Goal: Find specific page/section: Find specific page/section

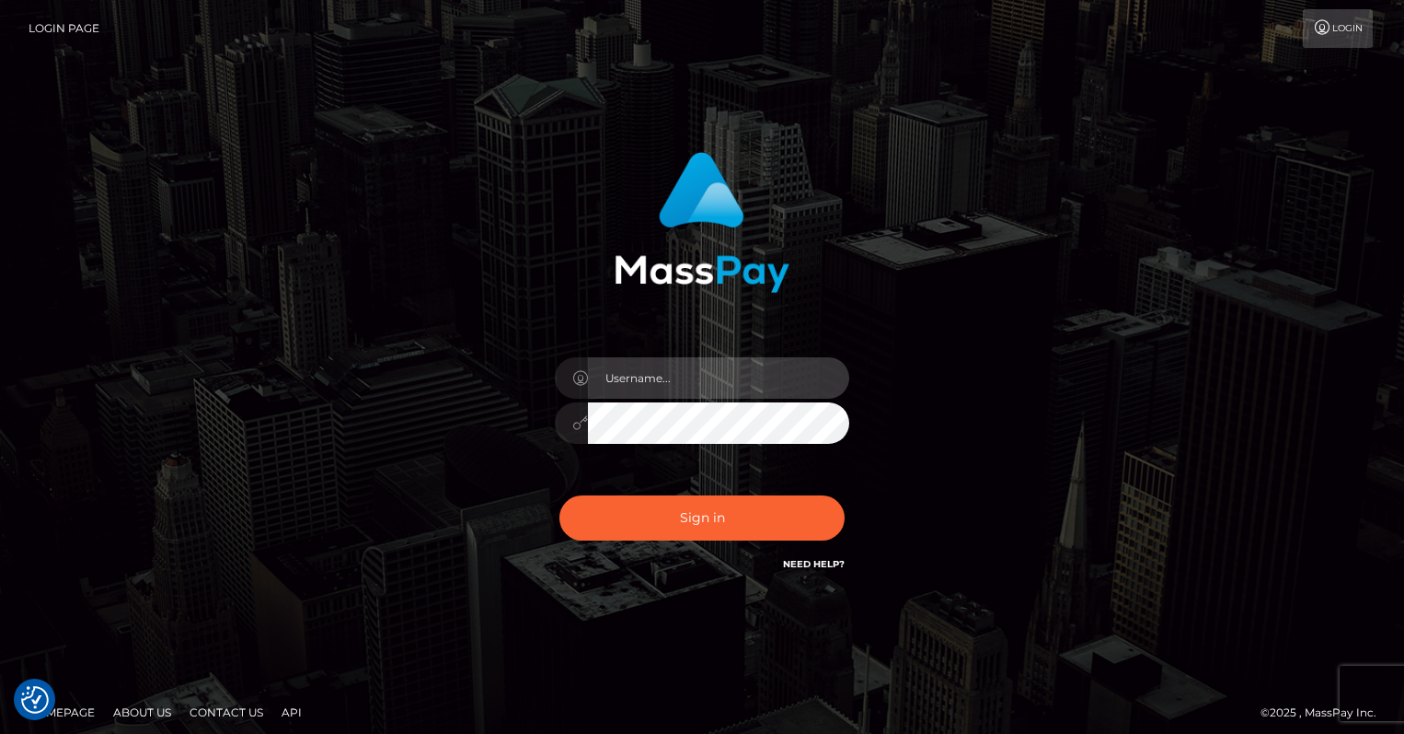
click at [637, 388] on input "text" at bounding box center [718, 377] width 261 height 41
type input "oli.fanvue"
click at [711, 377] on input "text" at bounding box center [718, 377] width 261 height 41
type input "oli.fanvue"
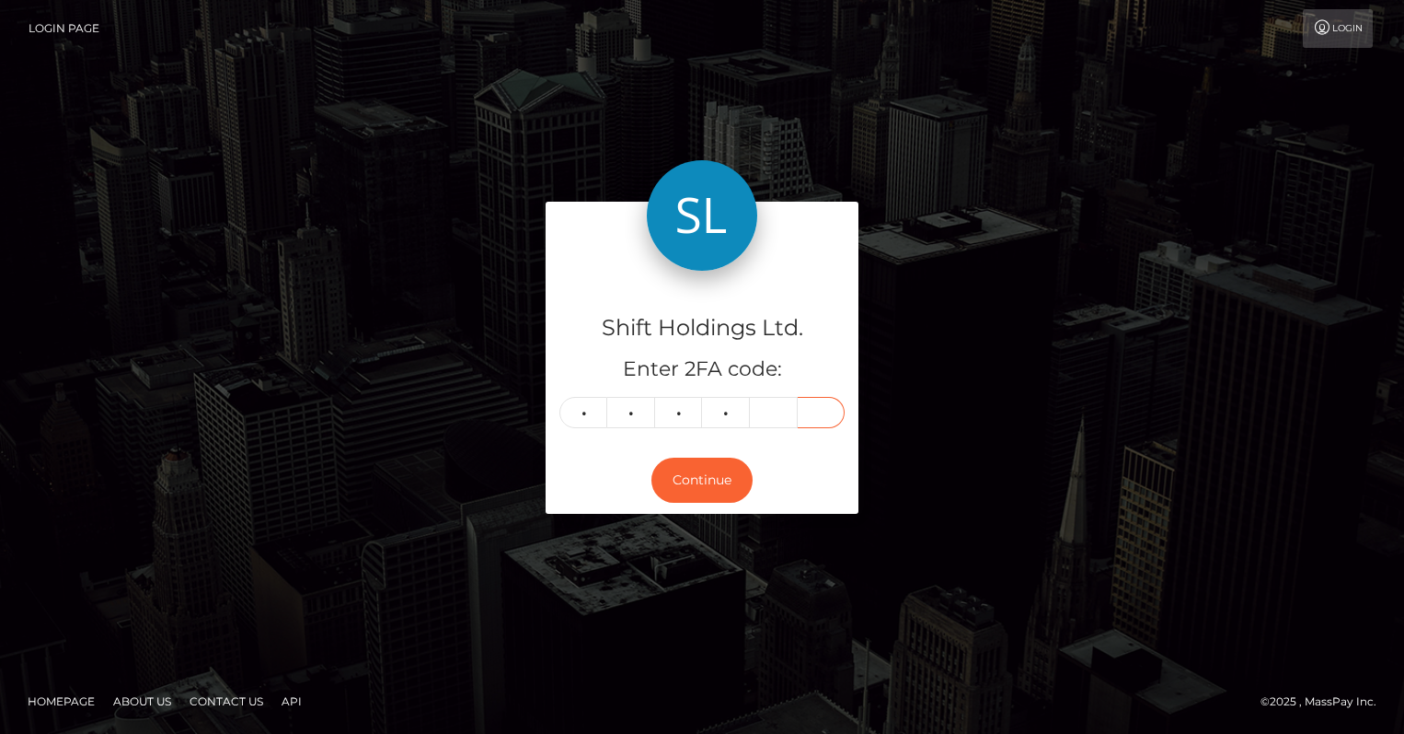
type input "2"
type input "6"
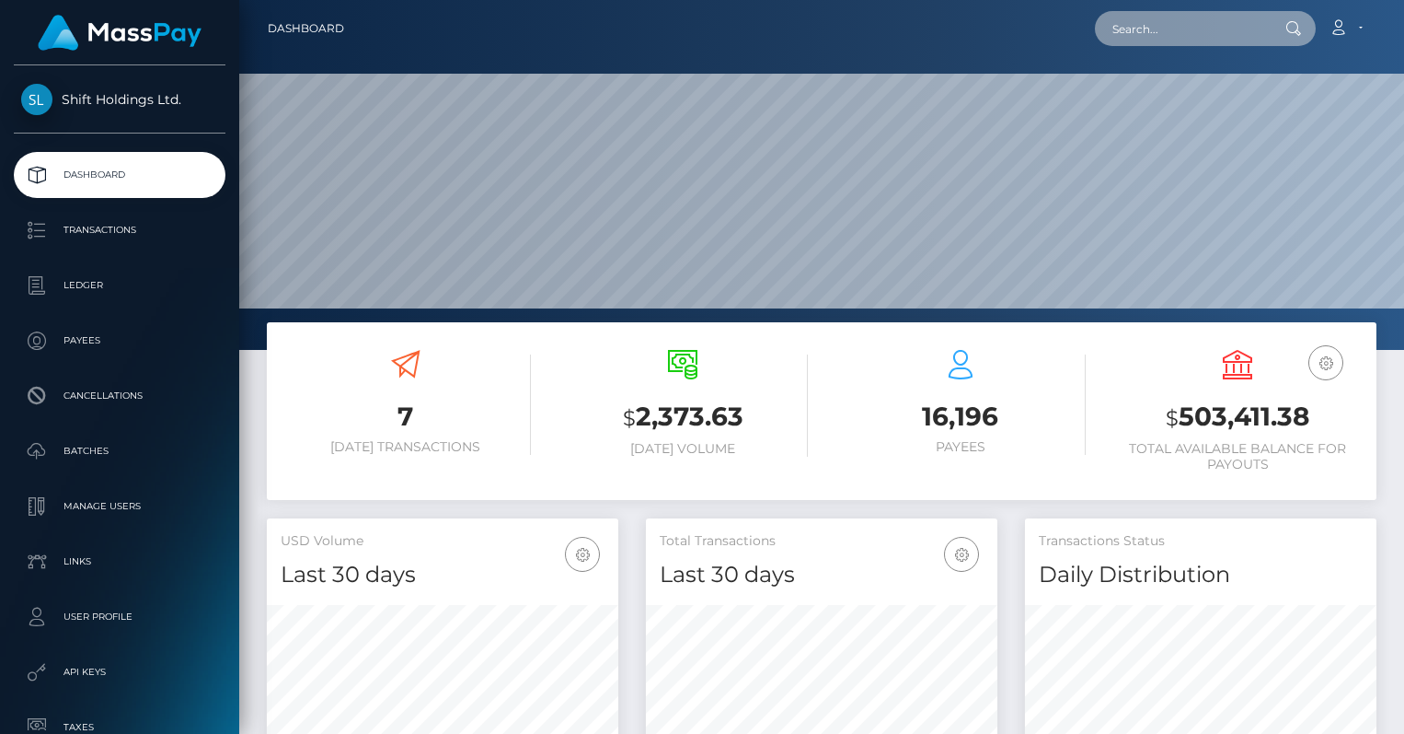
click at [1232, 18] on input "text" at bounding box center [1181, 28] width 173 height 35
paste input "hannadrake0@gmail.com"
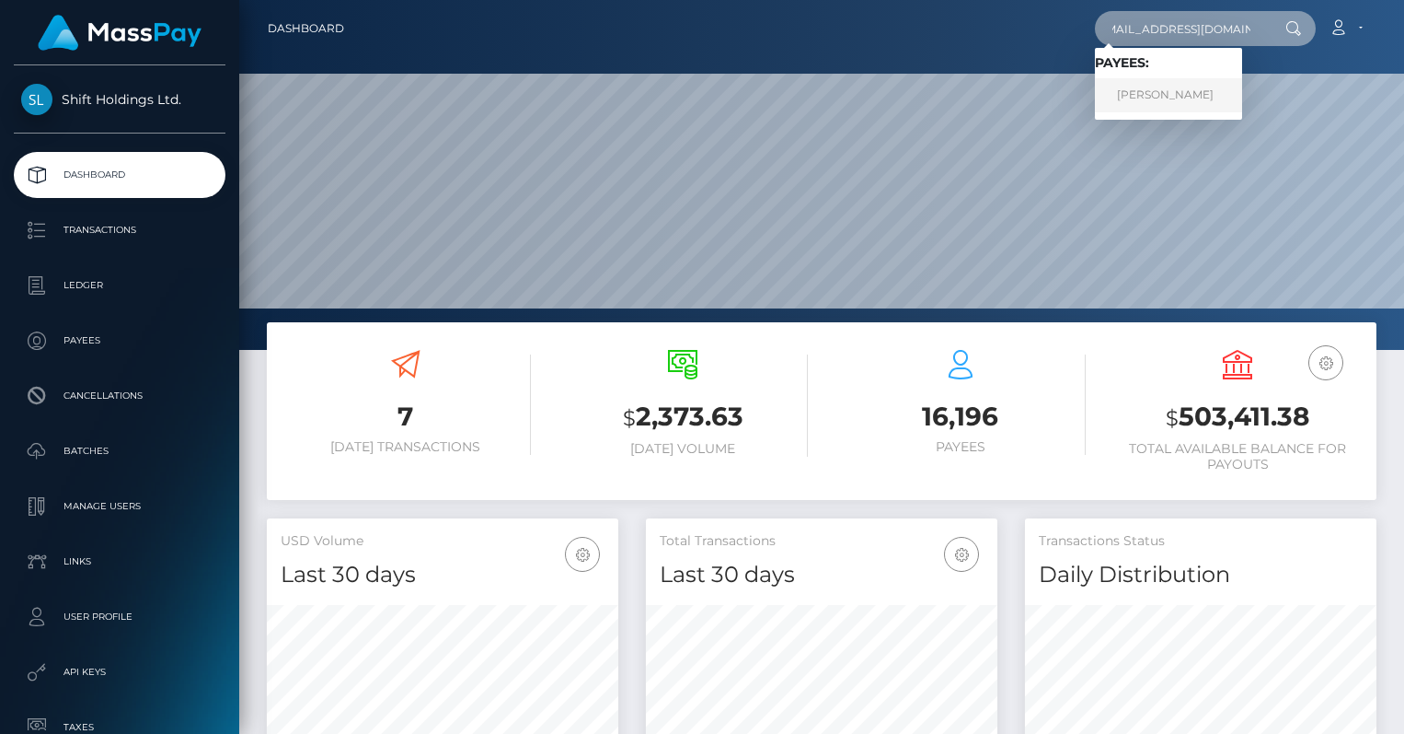
type input "hannadrake0@gmail.com"
click at [1184, 84] on link "HANNA ALICE-MAE DRAKE" at bounding box center [1168, 95] width 147 height 34
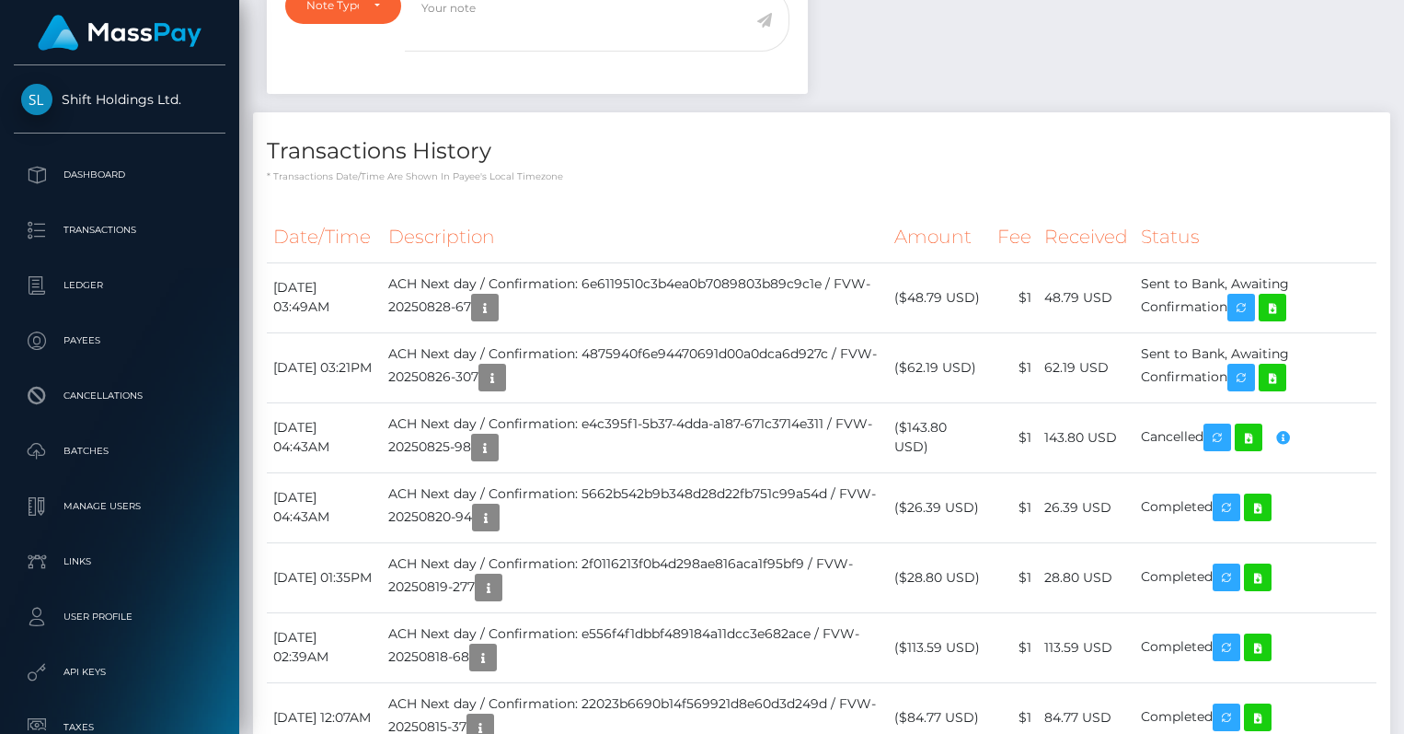
scroll to position [791, 0]
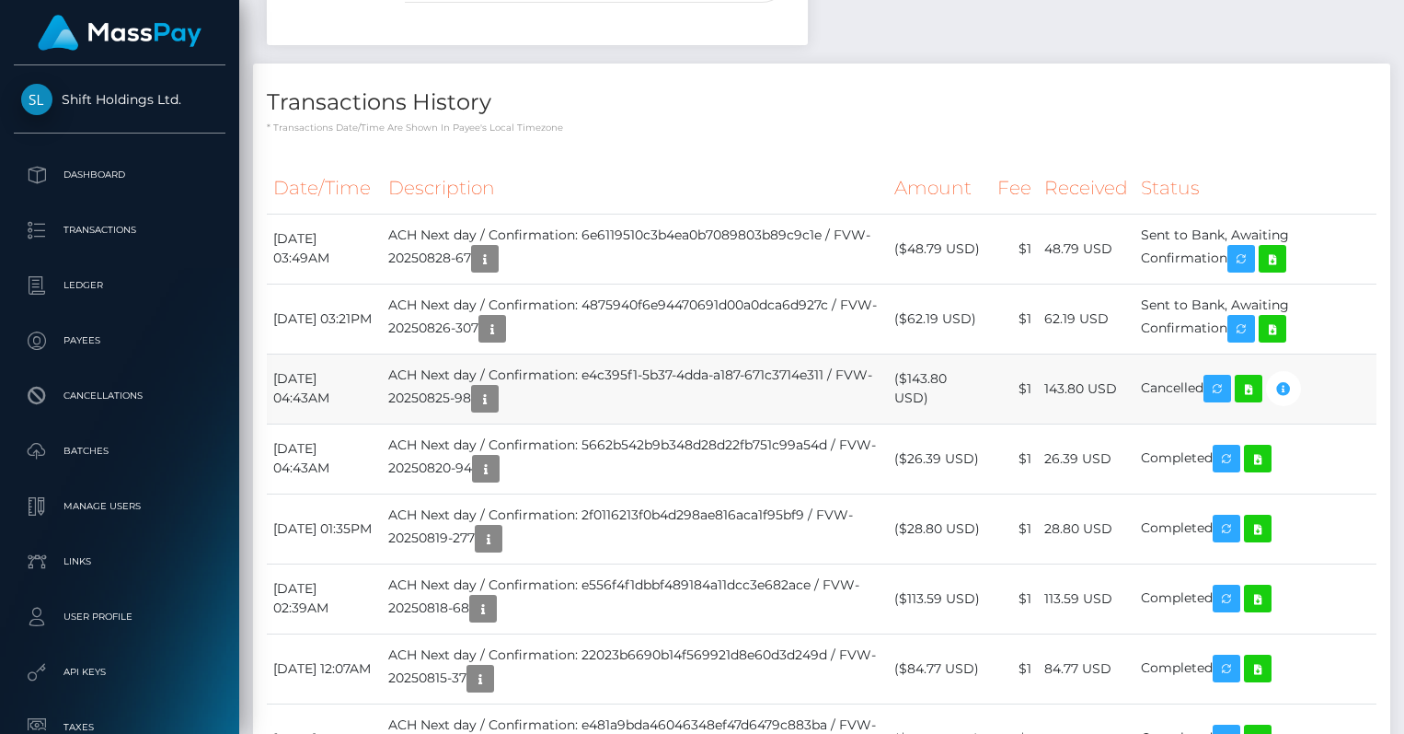
drag, startPoint x: 915, startPoint y: 379, endPoint x: 974, endPoint y: 372, distance: 59.4
click at [974, 371] on td "($143.80 USD)" at bounding box center [939, 388] width 102 height 70
copy td "$143.80"
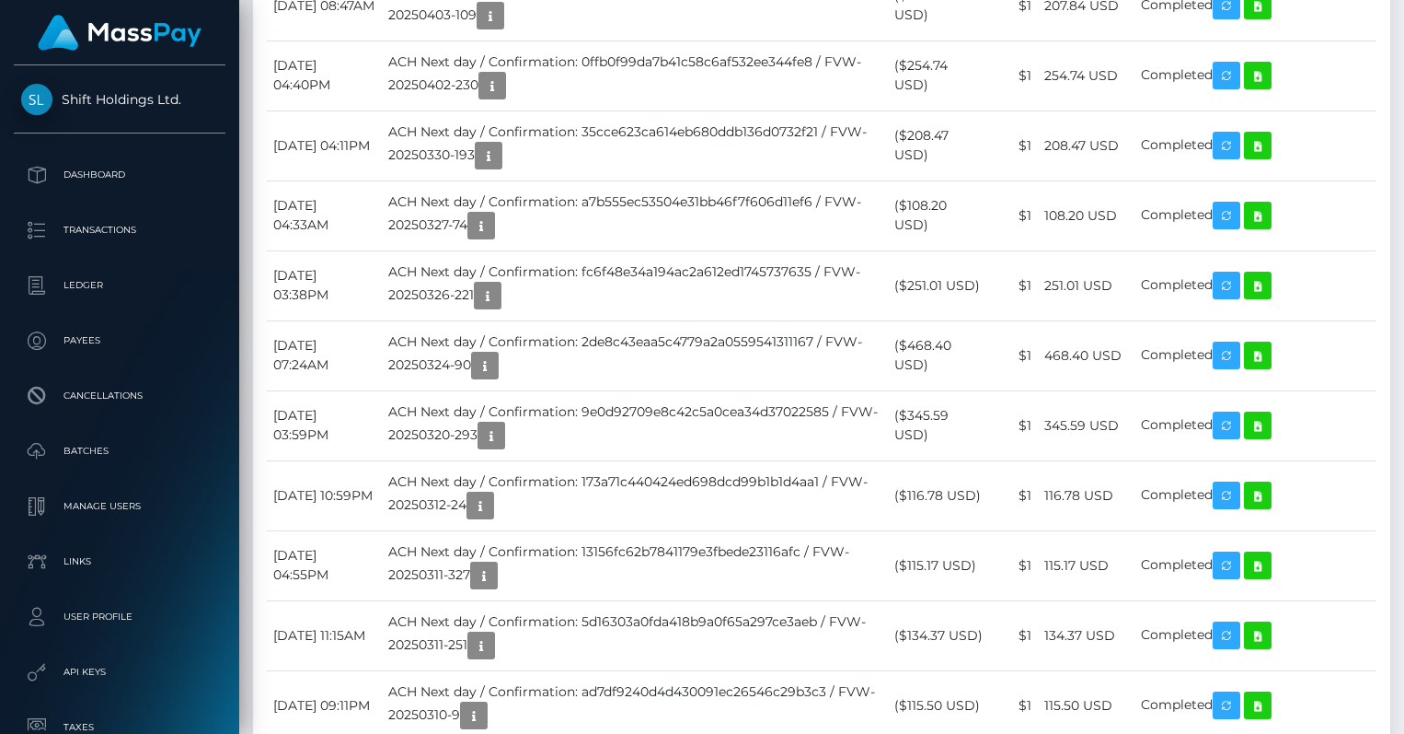
scroll to position [9149, 0]
